Goal: Task Accomplishment & Management: Manage account settings

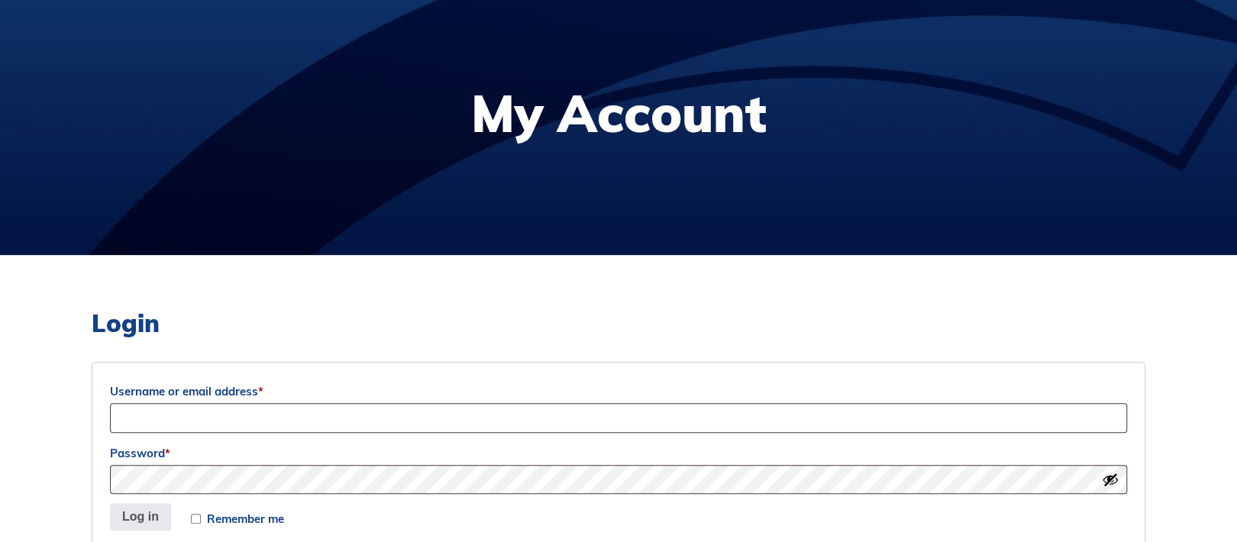
scroll to position [305, 0]
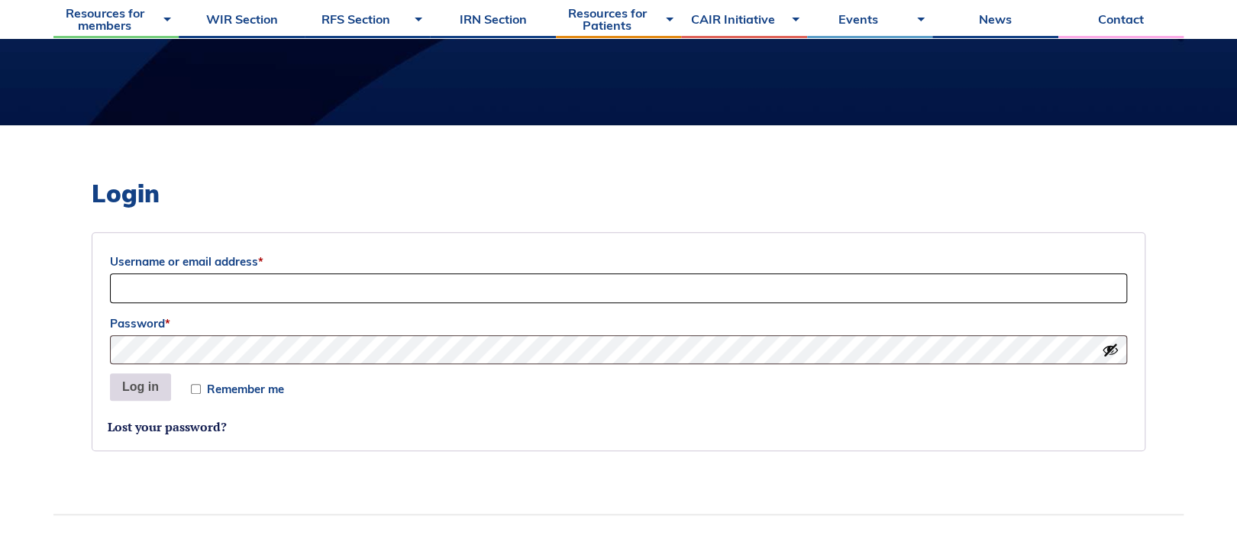
type input "[PERSON_NAME][EMAIL_ADDRESS][DOMAIN_NAME]"
click at [140, 386] on button "Log in" at bounding box center [140, 386] width 61 height 27
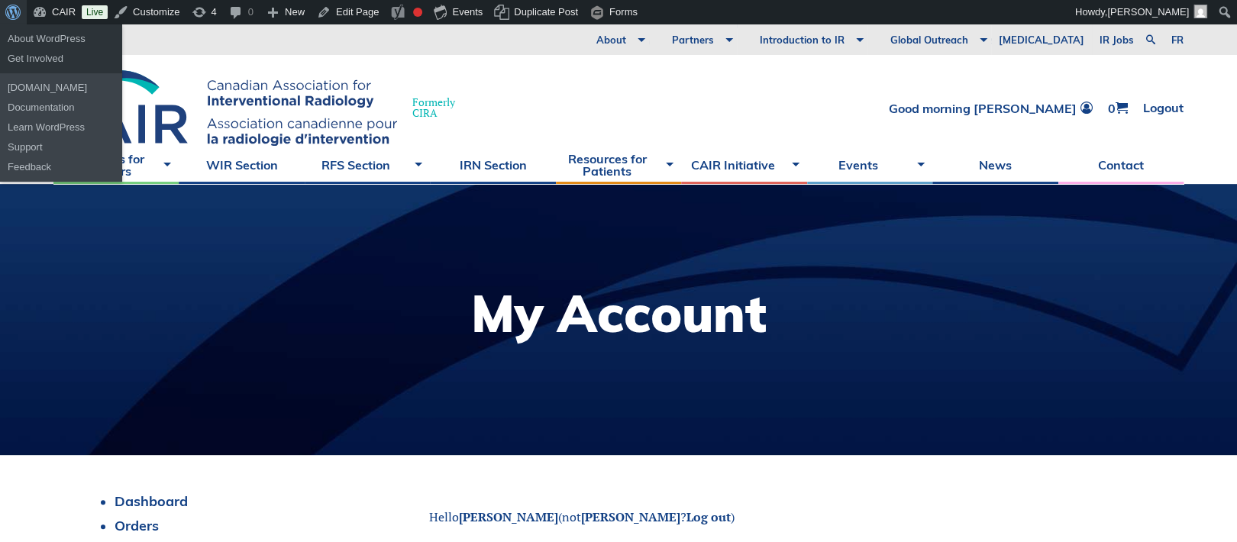
click at [8, 13] on span "Toolbar" at bounding box center [10, 10] width 11 height 21
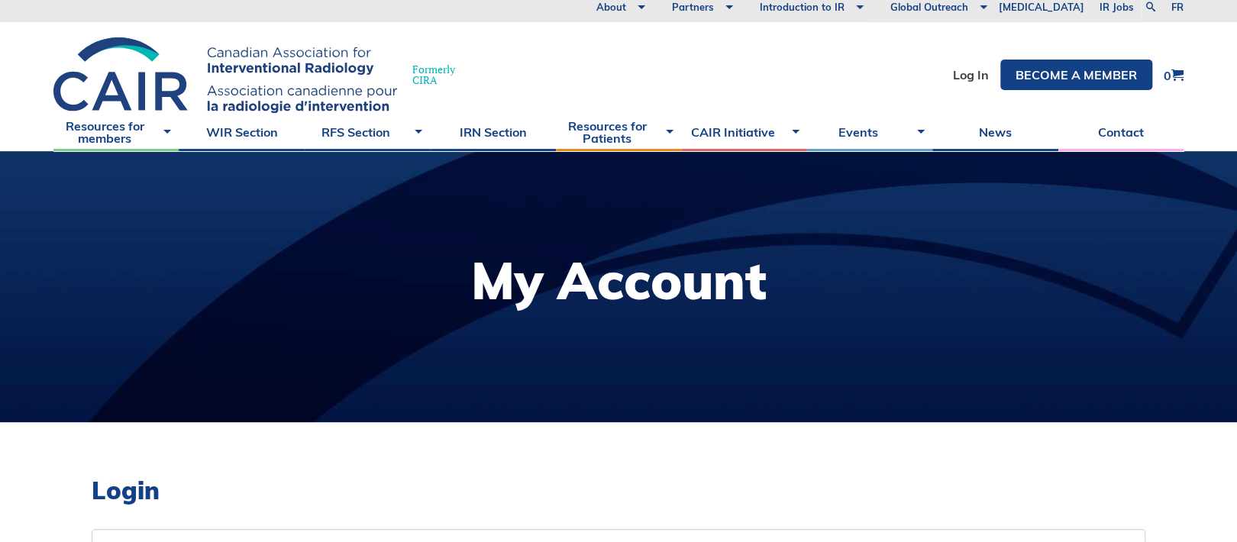
scroll to position [407, 0]
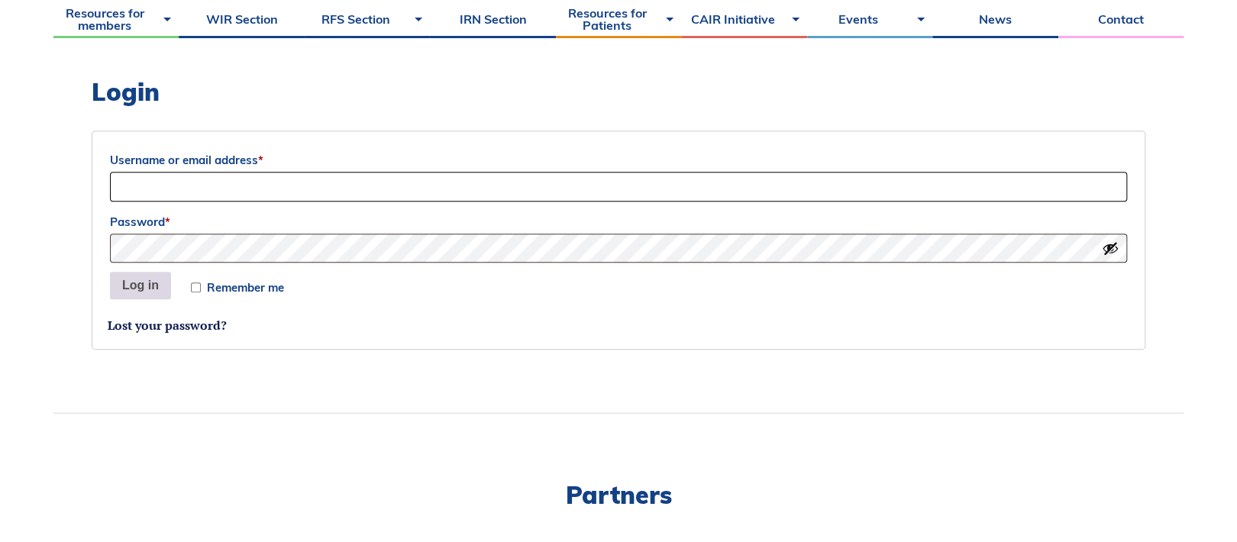
type input "[PERSON_NAME][EMAIL_ADDRESS][DOMAIN_NAME]"
click at [155, 285] on button "Log in" at bounding box center [140, 285] width 61 height 27
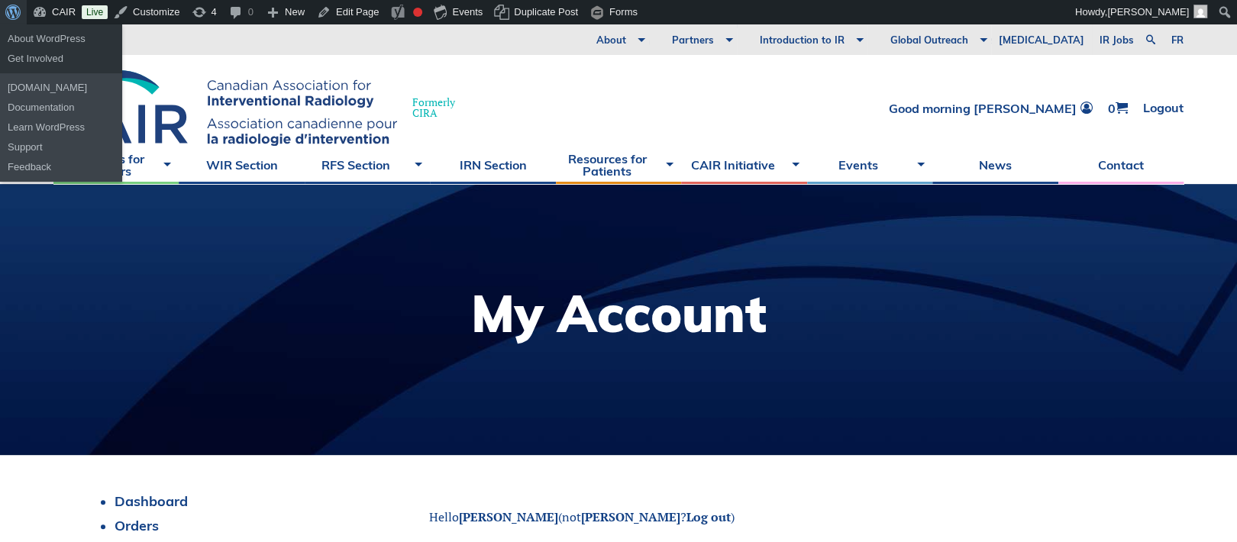
click at [7, 13] on span "Toolbar" at bounding box center [10, 10] width 11 height 21
